Goal: Transaction & Acquisition: Book appointment/travel/reservation

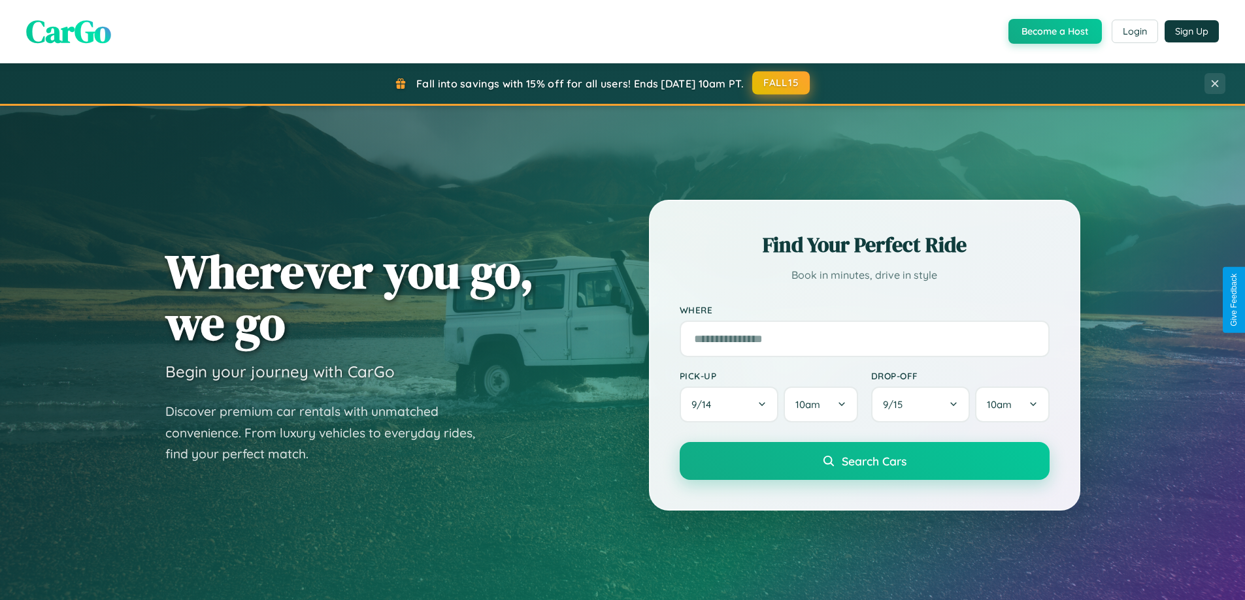
click at [781, 83] on button "FALL15" at bounding box center [780, 83] width 57 height 24
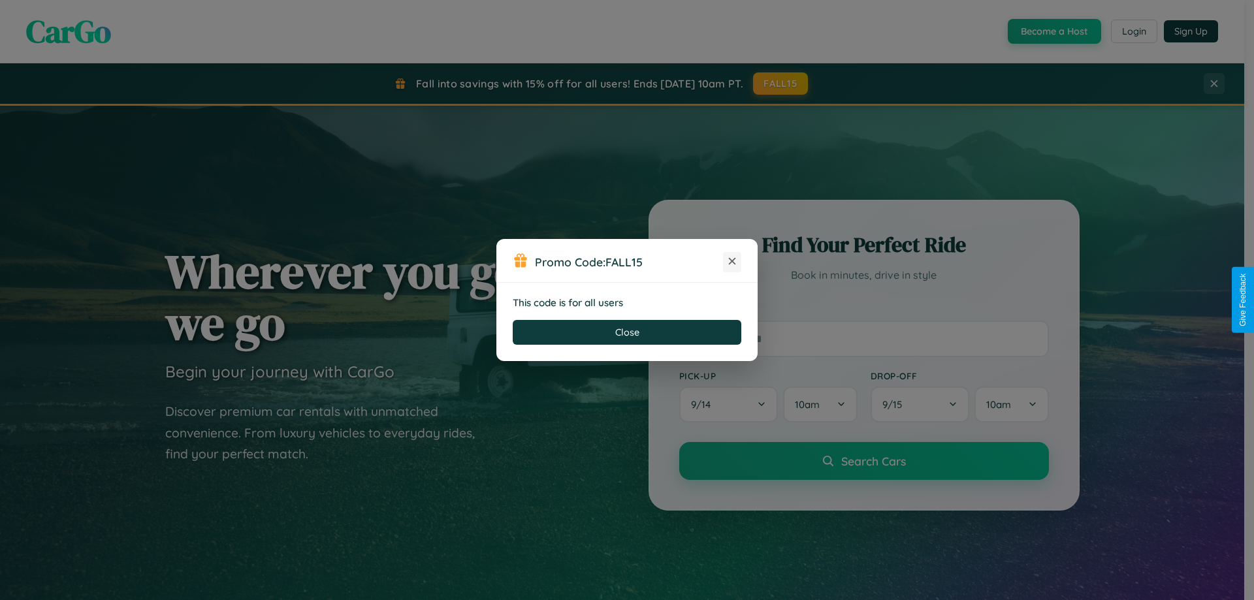
click at [732, 262] on icon at bounding box center [732, 261] width 13 height 13
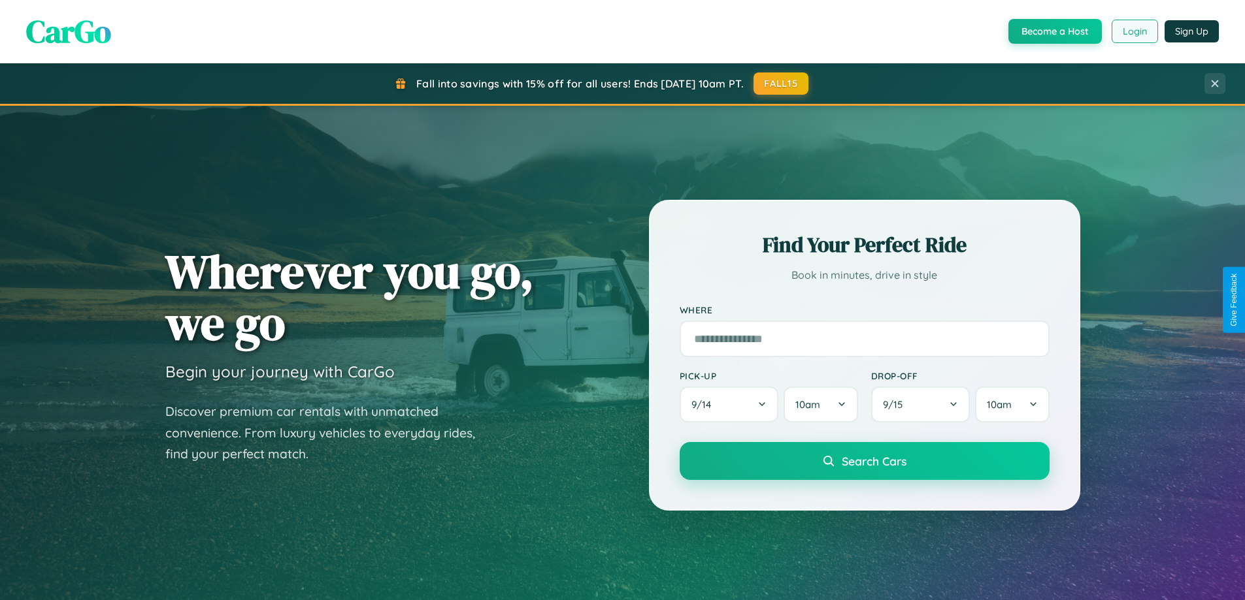
click at [1134, 31] on button "Login" at bounding box center [1134, 32] width 46 height 24
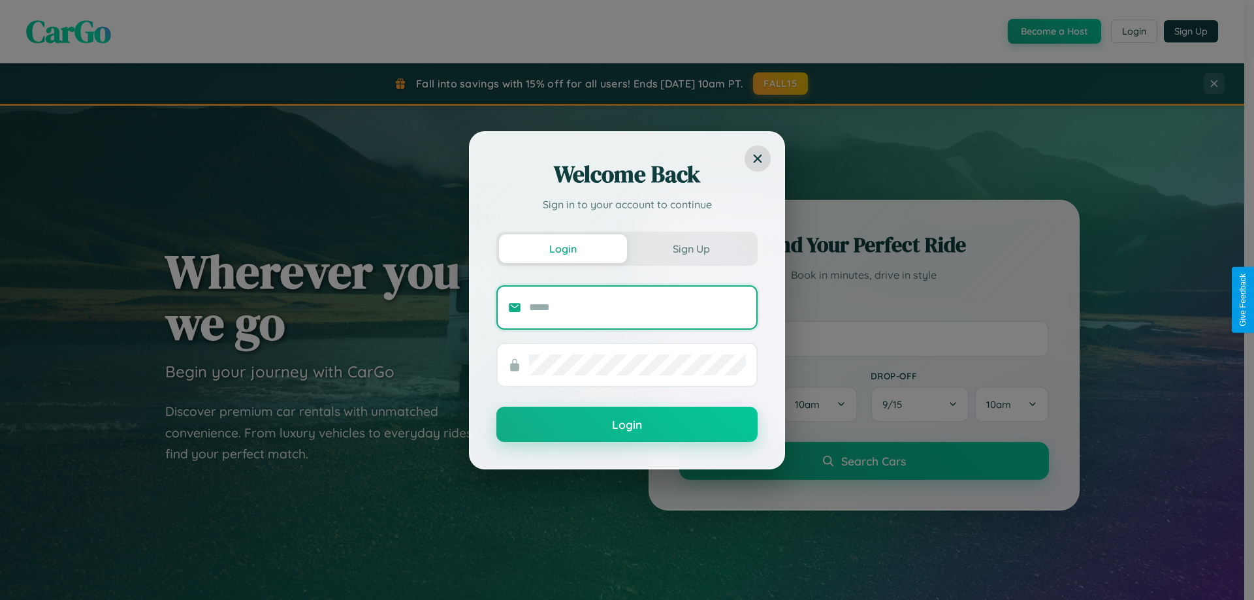
click at [638, 307] on input "text" at bounding box center [637, 307] width 217 height 21
type input "**********"
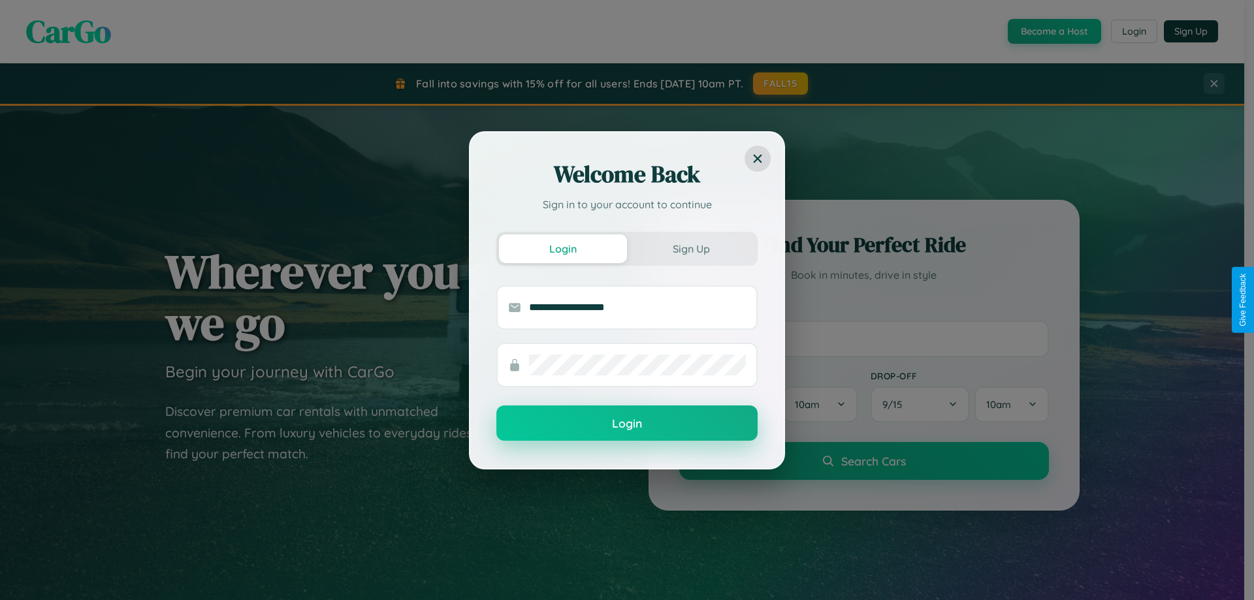
click at [627, 424] on button "Login" at bounding box center [627, 423] width 261 height 35
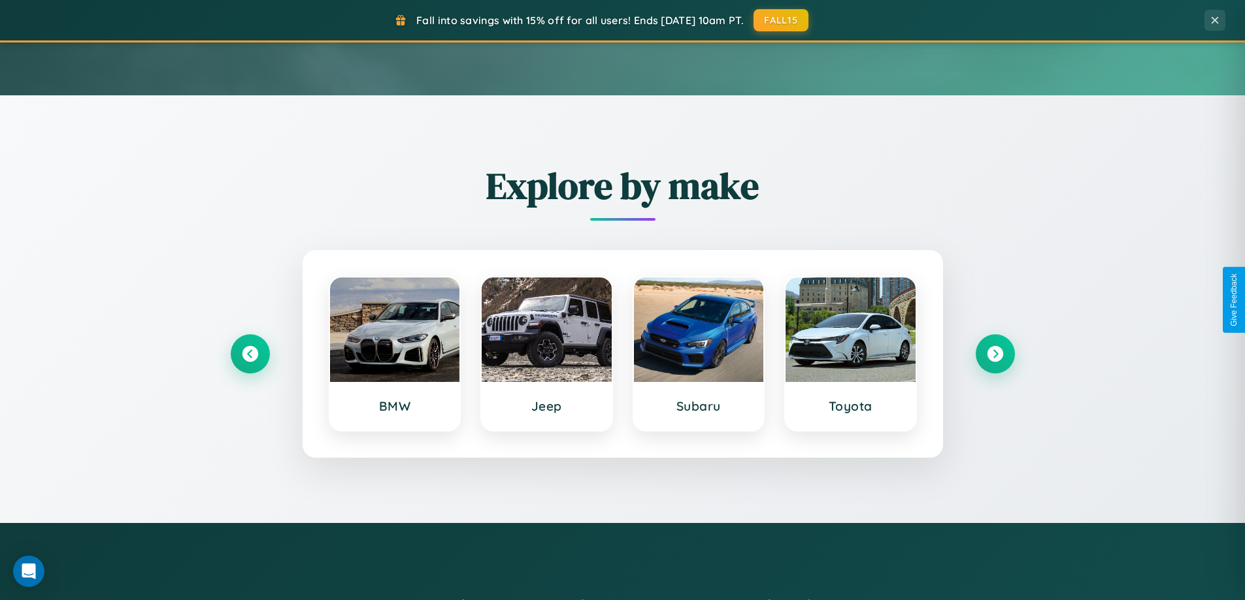
scroll to position [563, 0]
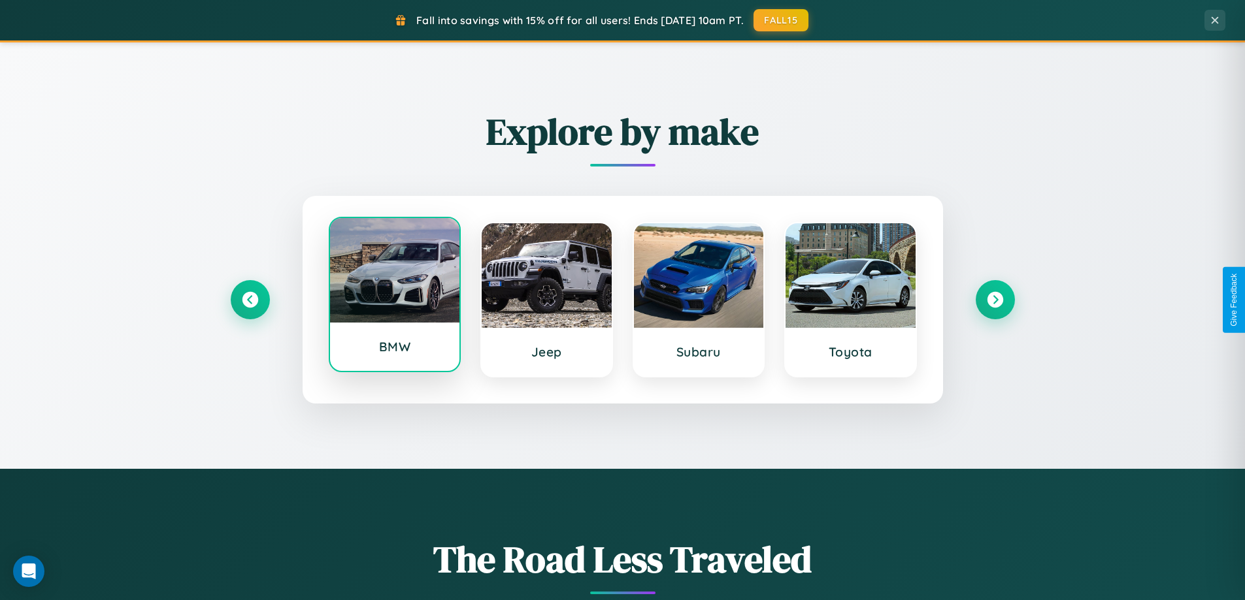
click at [394, 299] on div at bounding box center [395, 270] width 130 height 105
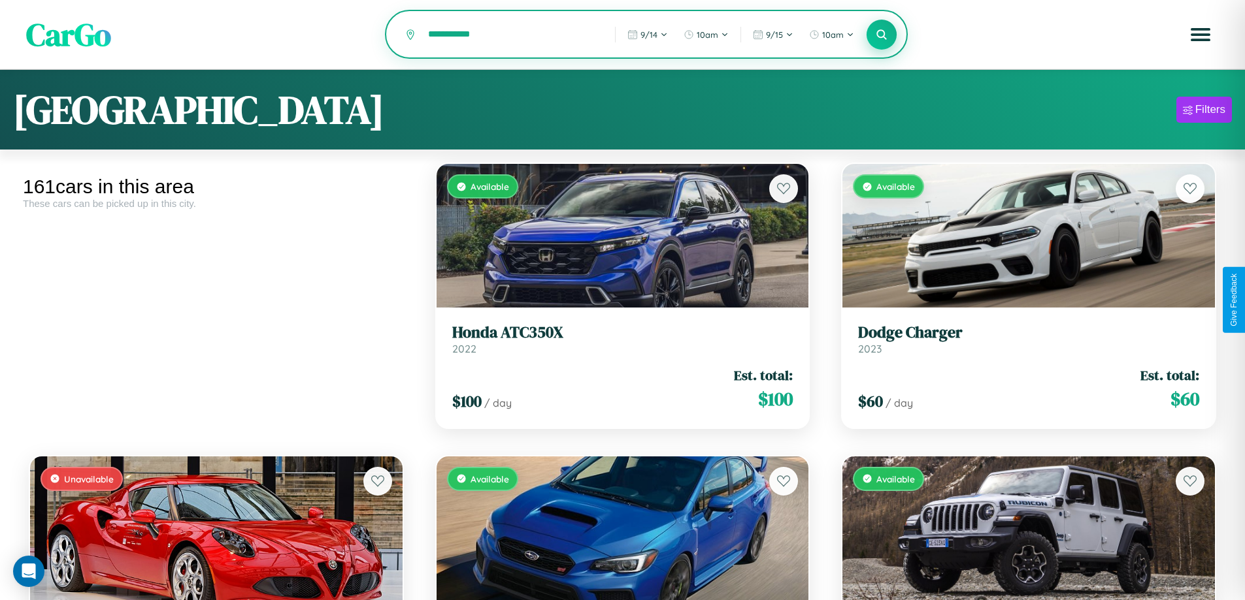
type input "**********"
click at [881, 35] on icon at bounding box center [881, 34] width 12 height 12
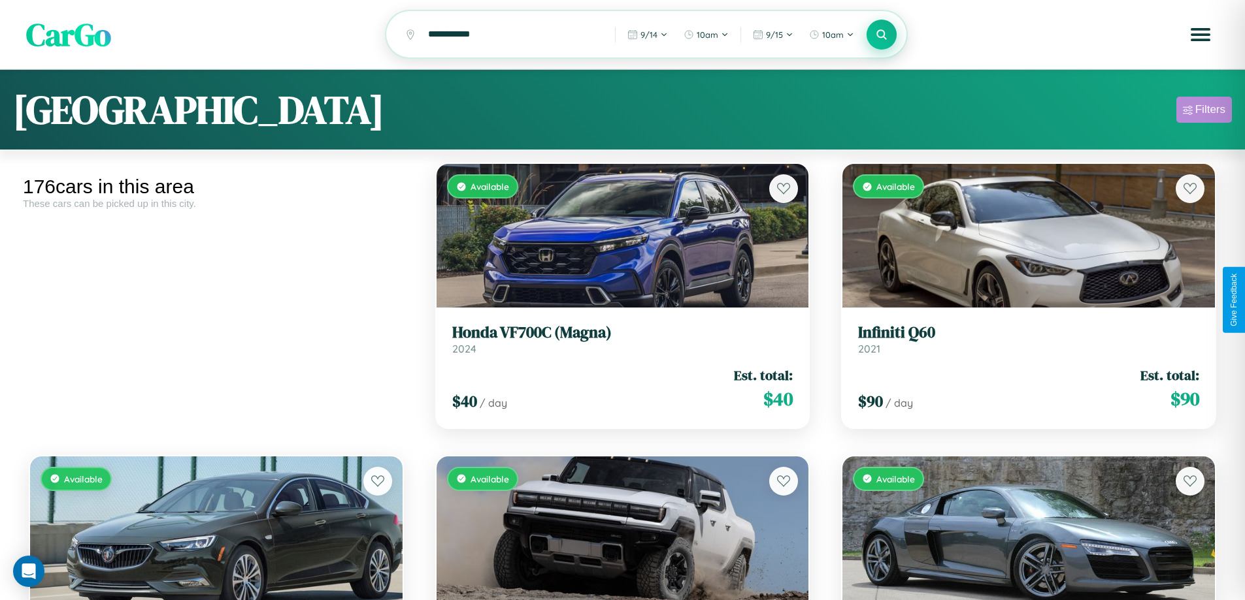
click at [1203, 112] on div "Filters" at bounding box center [1210, 109] width 30 height 13
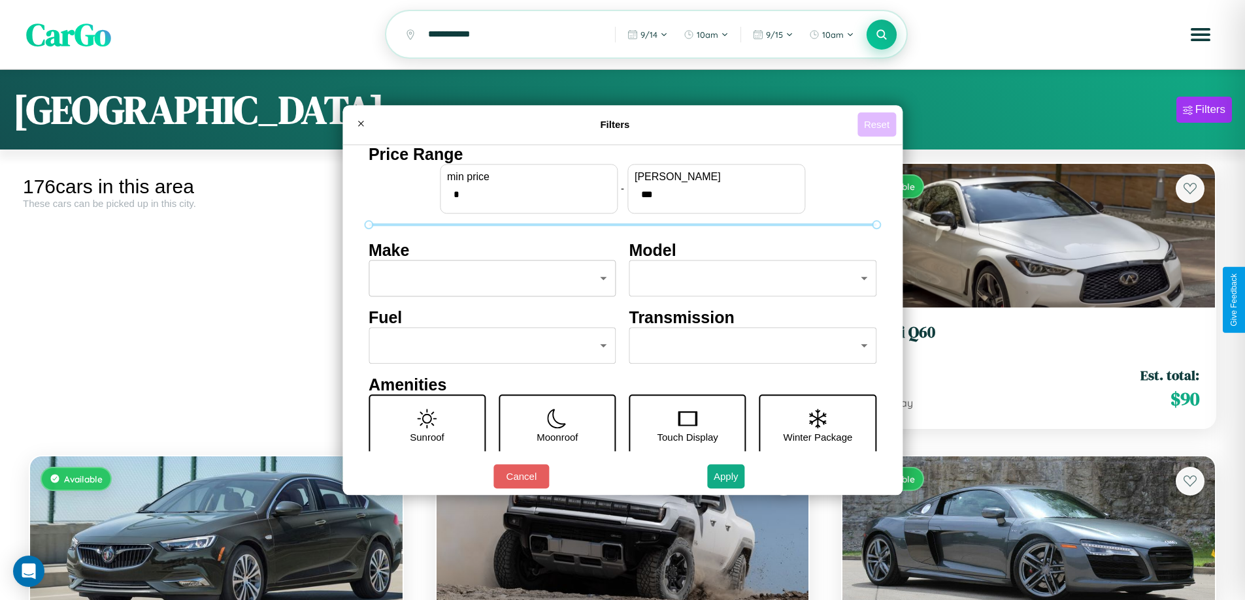
click at [878, 124] on button "Reset" at bounding box center [876, 124] width 39 height 24
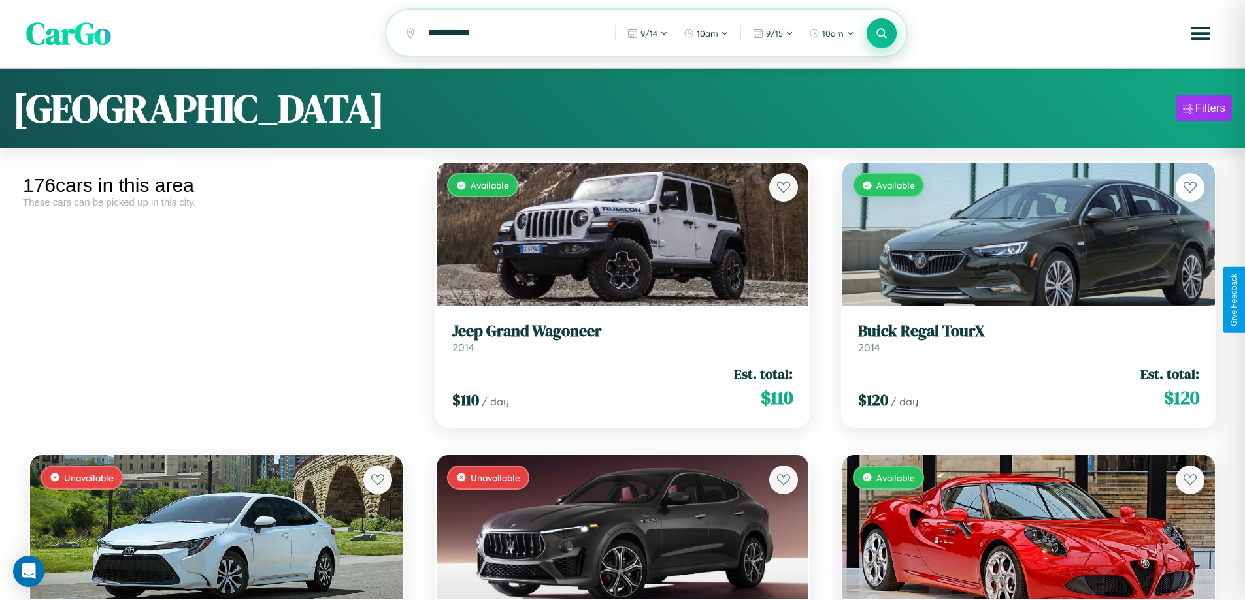
scroll to position [3987, 0]
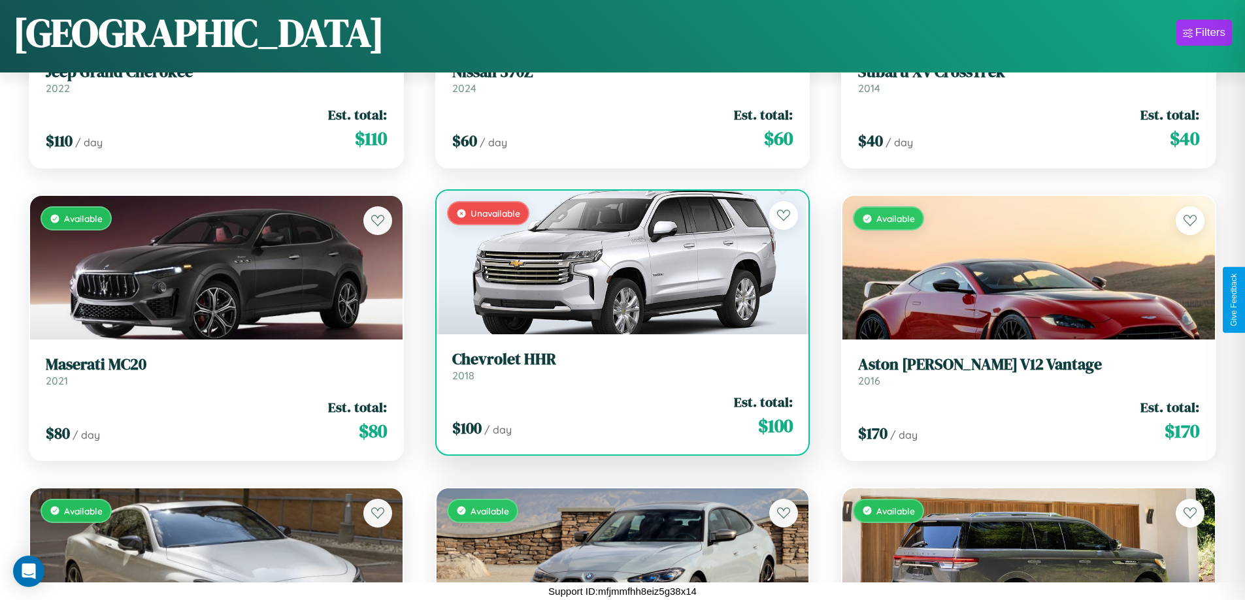
click at [617, 371] on link "Chevrolet HHR 2018" at bounding box center [622, 366] width 341 height 32
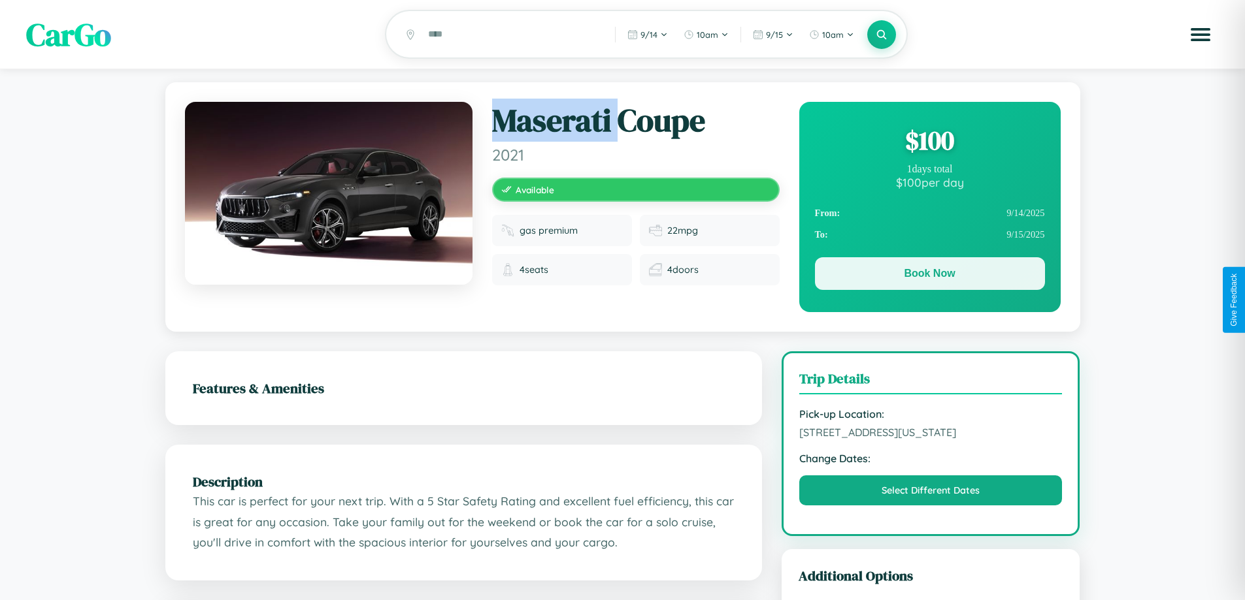
click at [929, 276] on button "Book Now" at bounding box center [930, 273] width 230 height 33
